Goal: Information Seeking & Learning: Learn about a topic

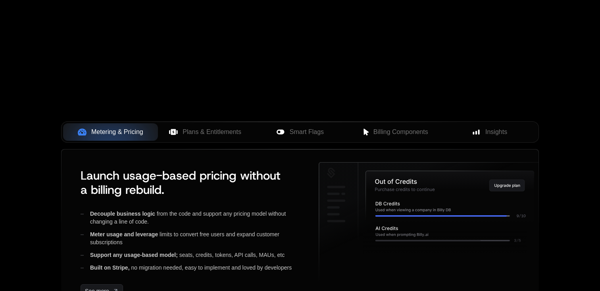
scroll to position [327, 0]
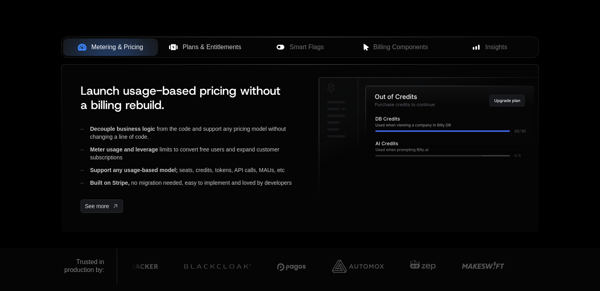
click at [198, 42] on span "Plans & Entitlements" at bounding box center [212, 47] width 59 height 10
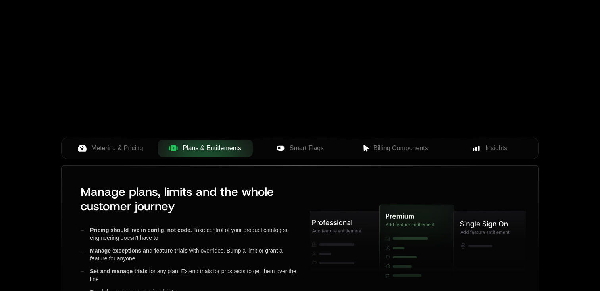
scroll to position [242, 0]
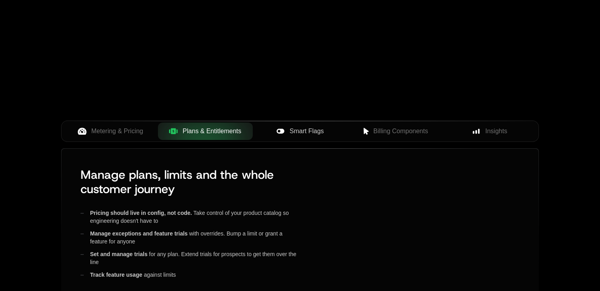
click at [295, 133] on span "Smart Flags" at bounding box center [307, 132] width 34 height 10
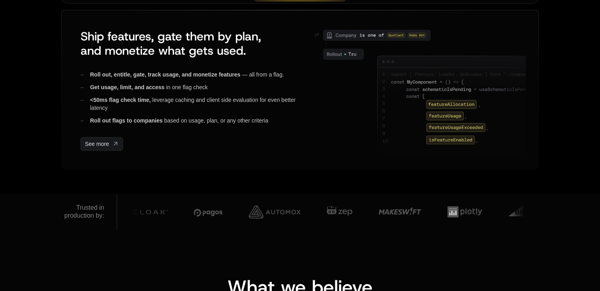
scroll to position [495, 0]
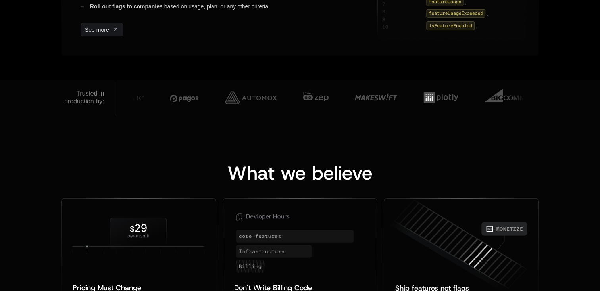
click at [94, 99] on div "Trusted in production by:" at bounding box center [84, 98] width 40 height 16
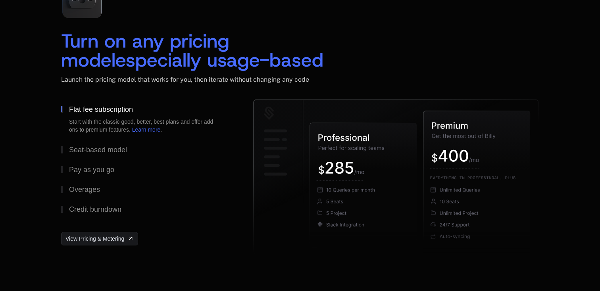
scroll to position [1204, 0]
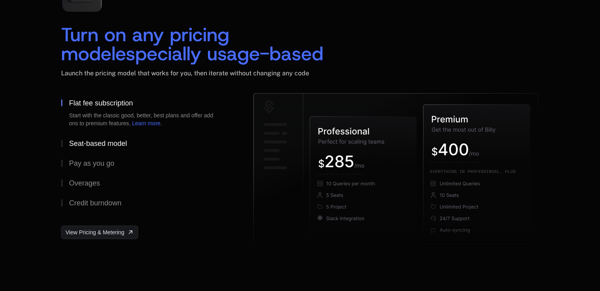
click at [98, 143] on div "Seat-based model" at bounding box center [98, 143] width 58 height 7
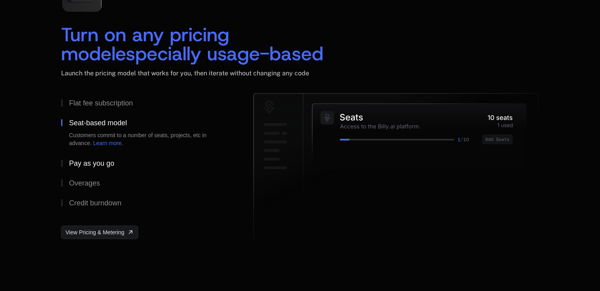
click at [96, 161] on div "Pay as you go" at bounding box center [91, 163] width 45 height 7
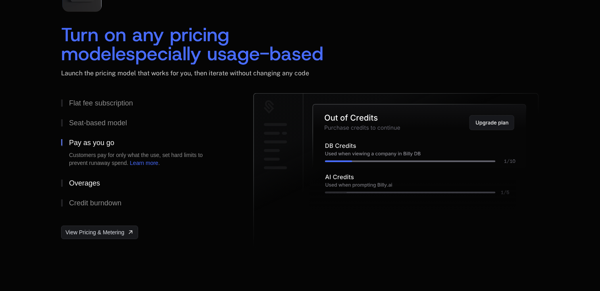
click at [92, 181] on div "Overages" at bounding box center [84, 183] width 31 height 7
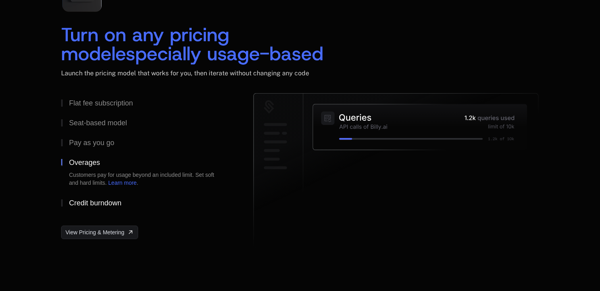
click at [93, 200] on div "Credit burndown" at bounding box center [95, 203] width 52 height 7
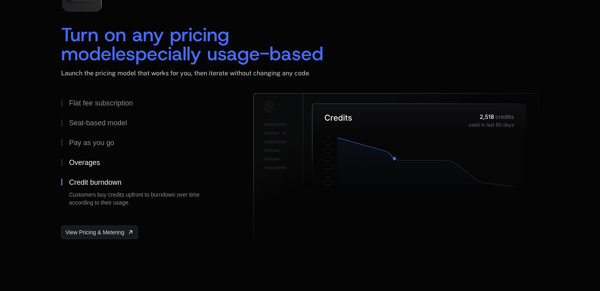
click at [85, 154] on button "Overages" at bounding box center [144, 163] width 167 height 20
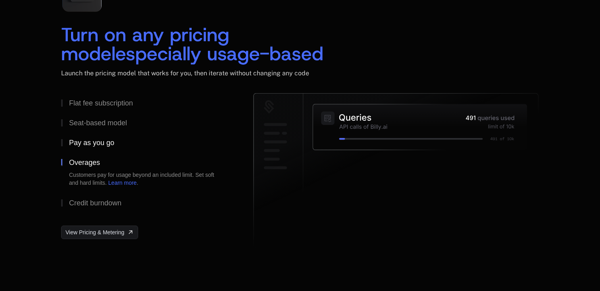
click at [87, 144] on div "Pay as you go" at bounding box center [91, 142] width 45 height 7
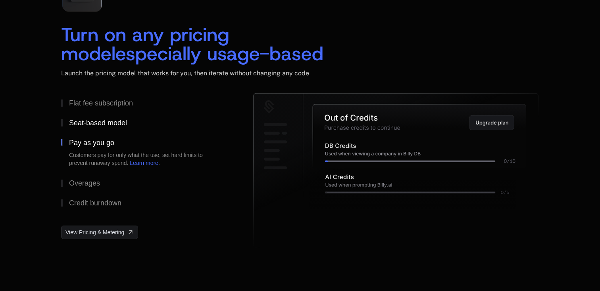
click at [85, 127] on div "Seat-based model" at bounding box center [98, 122] width 58 height 7
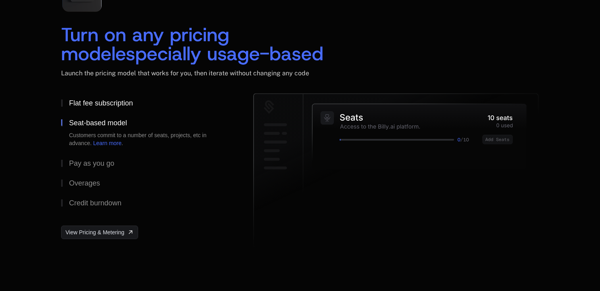
click at [86, 105] on div "Flat fee subscription" at bounding box center [101, 103] width 64 height 7
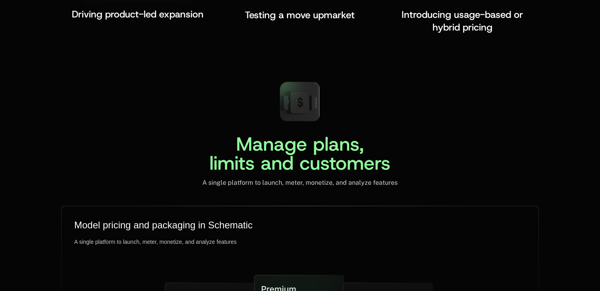
scroll to position [1969, 0]
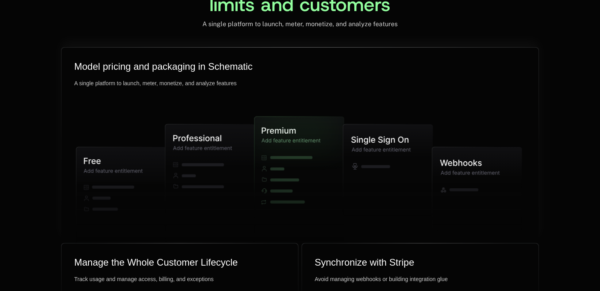
click at [379, 147] on icon at bounding box center [388, 170] width 90 height 92
